Goal: Task Accomplishment & Management: Manage account settings

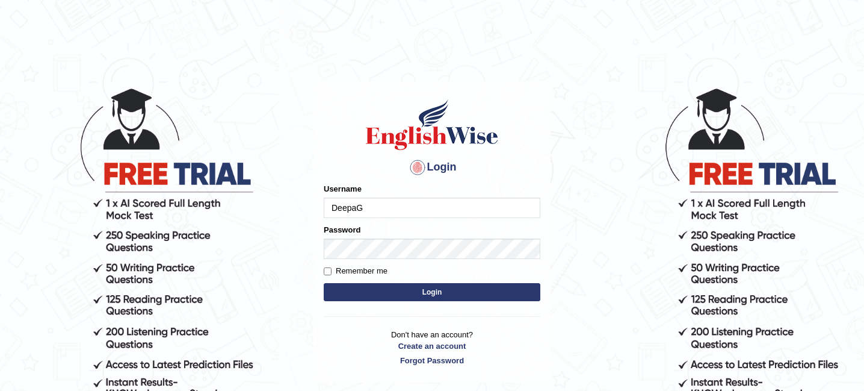
type input "DeepaG"
click at [332, 271] on label "Remember me" at bounding box center [356, 271] width 64 height 12
click at [332, 271] on input "Remember me" at bounding box center [328, 271] width 8 height 8
checkbox input "true"
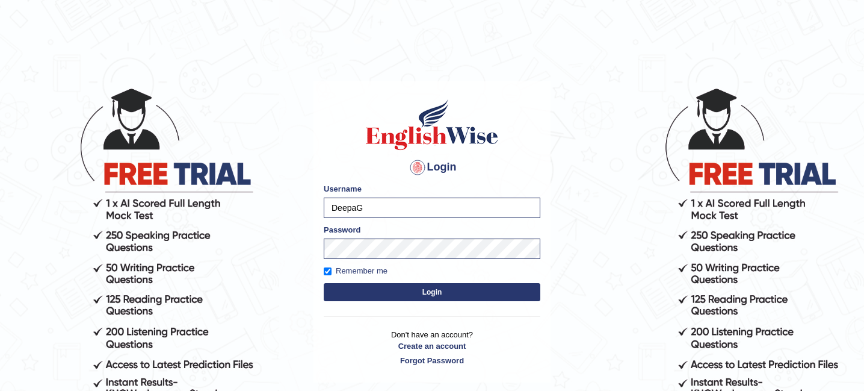
click at [394, 292] on button "Login" at bounding box center [432, 292] width 217 height 18
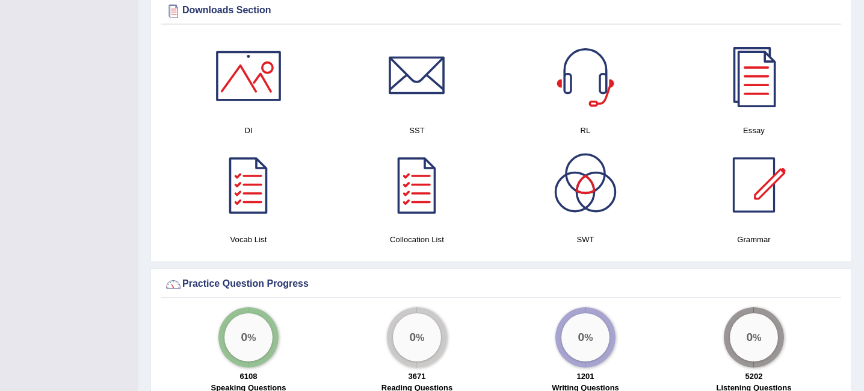
scroll to position [694, 0]
click at [754, 85] on div at bounding box center [754, 75] width 84 height 84
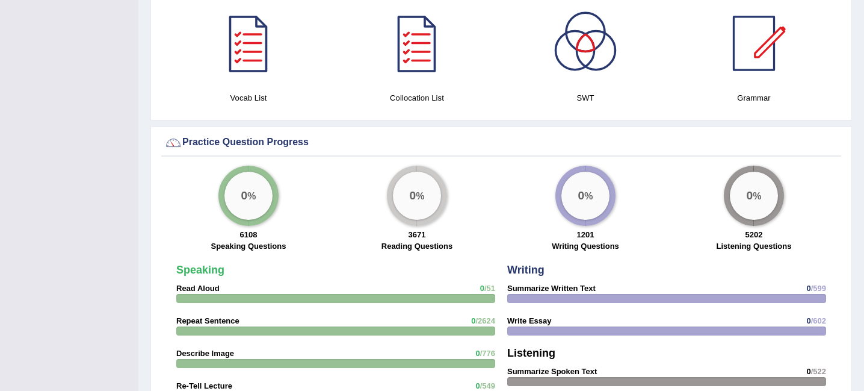
scroll to position [833, 0]
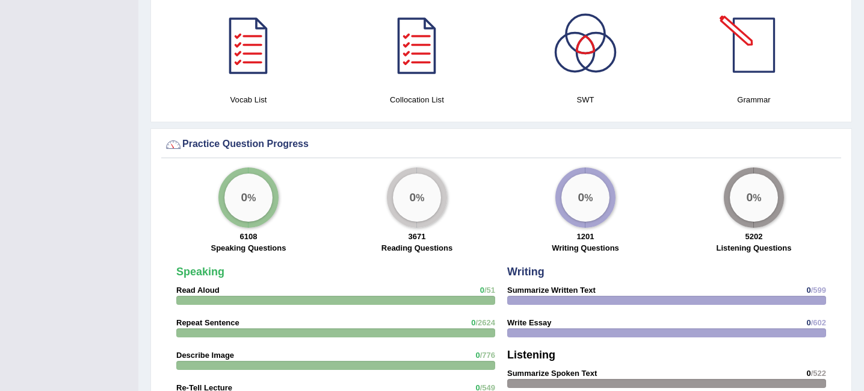
click at [752, 59] on div at bounding box center [754, 45] width 84 height 84
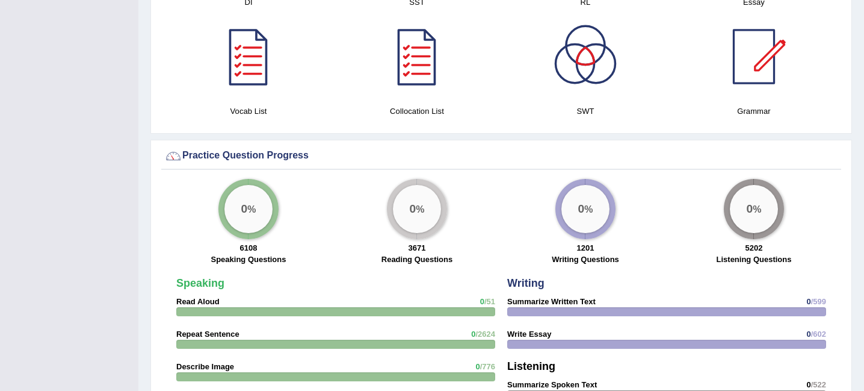
scroll to position [815, 0]
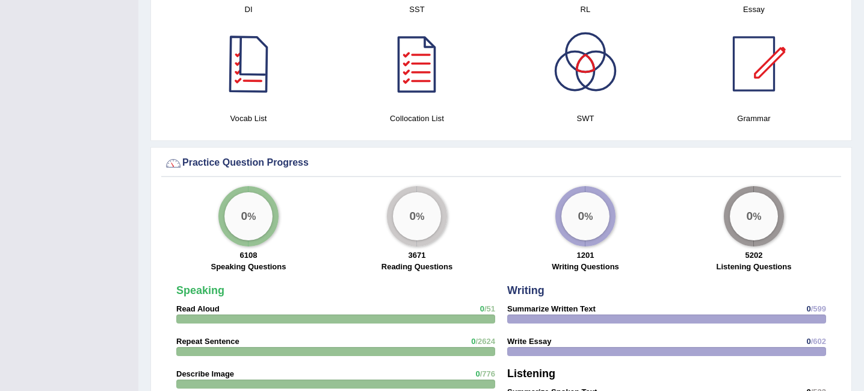
click at [259, 70] on div at bounding box center [248, 64] width 84 height 84
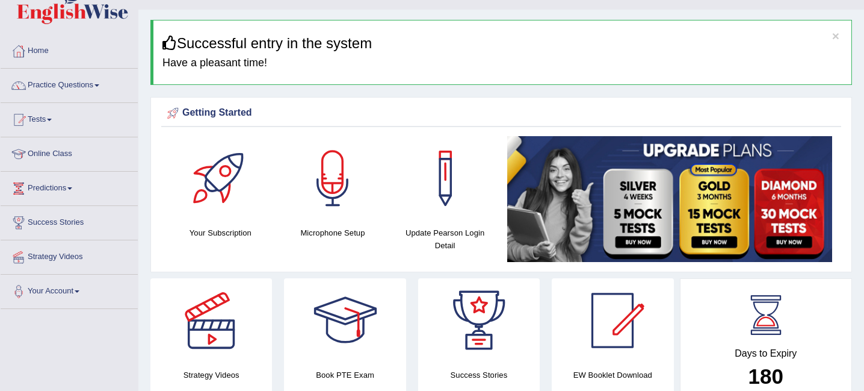
scroll to position [0, 0]
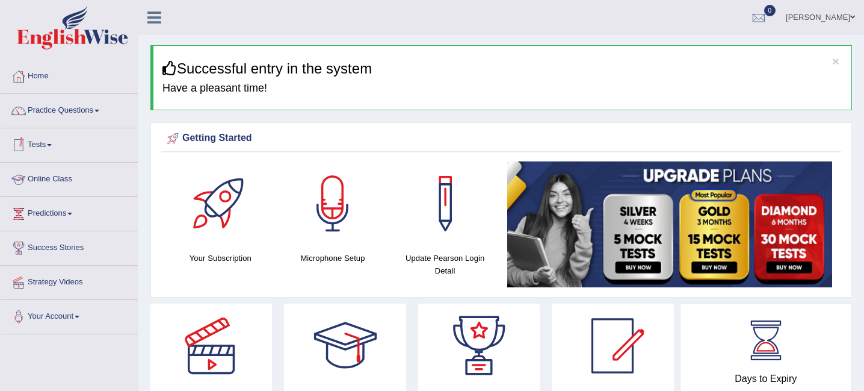
click at [69, 180] on link "Online Class" at bounding box center [69, 178] width 137 height 30
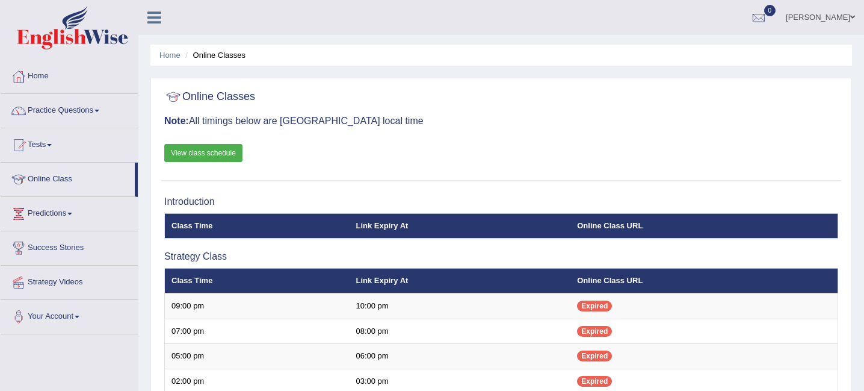
click at [218, 154] on link "View class schedule" at bounding box center [203, 153] width 78 height 18
click at [52, 144] on span at bounding box center [49, 145] width 5 height 2
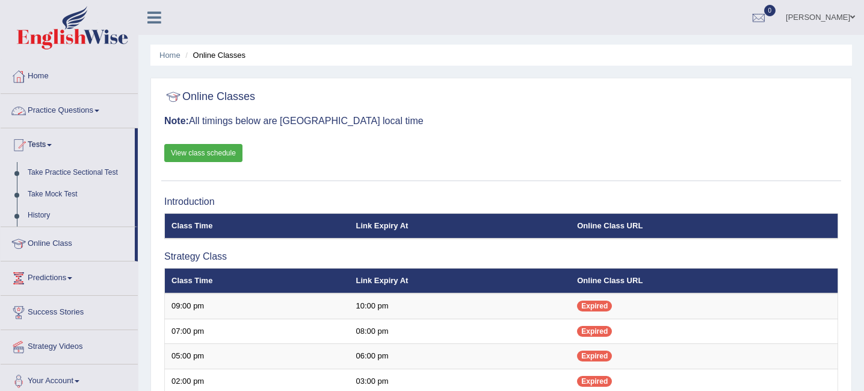
click at [99, 110] on span at bounding box center [97, 111] width 5 height 2
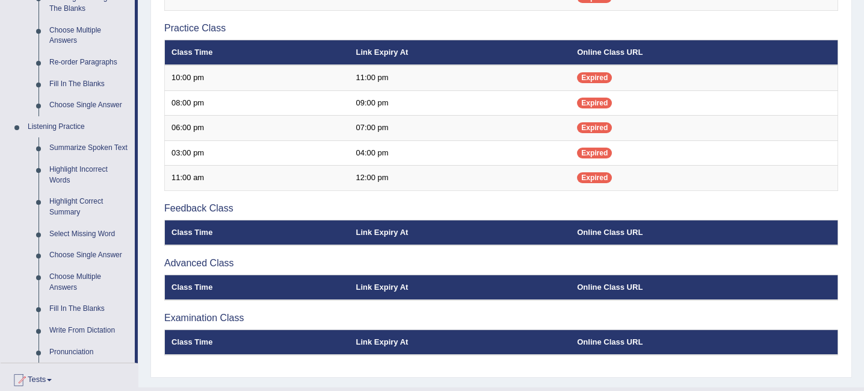
scroll to position [411, 0]
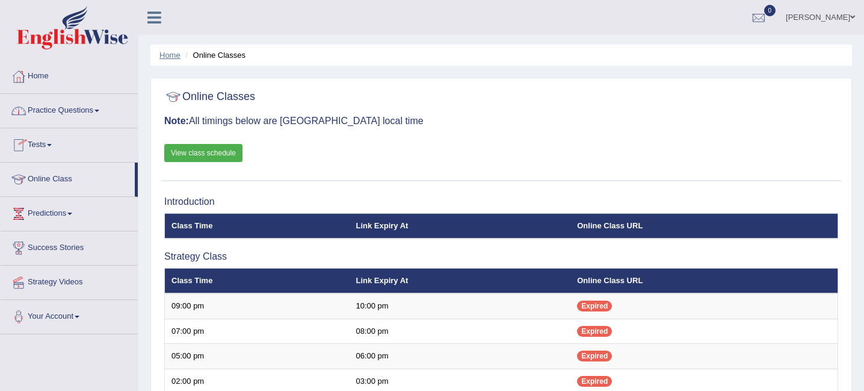
click at [169, 56] on link "Home" at bounding box center [170, 55] width 21 height 9
